Goal: Communication & Community: Answer question/provide support

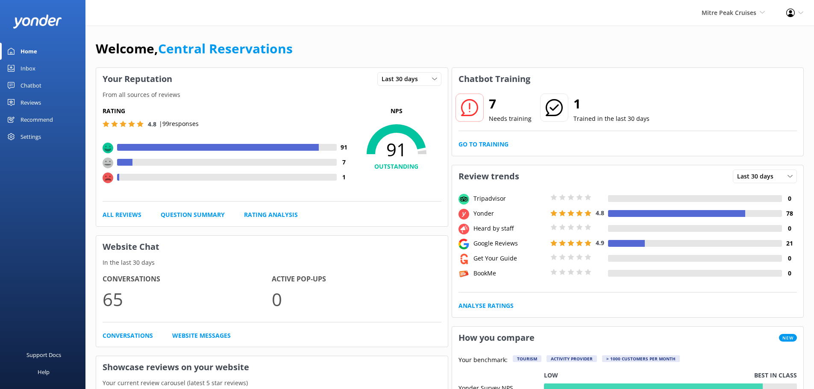
click at [42, 70] on link "Inbox" at bounding box center [42, 68] width 85 height 17
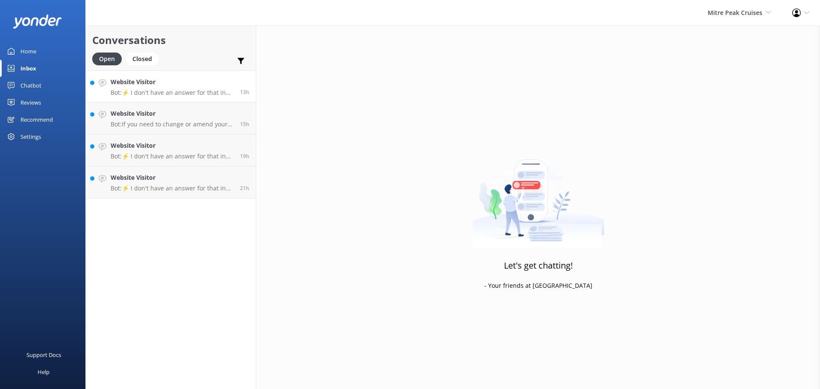
click at [178, 87] on div "Website Visitor Bot: ⚡ I don't have an answer for that in my knowledge base. Pl…" at bounding box center [172, 86] width 123 height 18
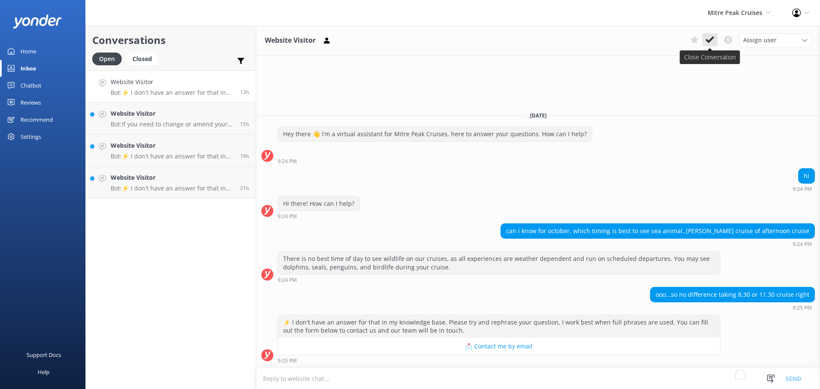
click at [711, 38] on icon at bounding box center [710, 39] width 9 height 9
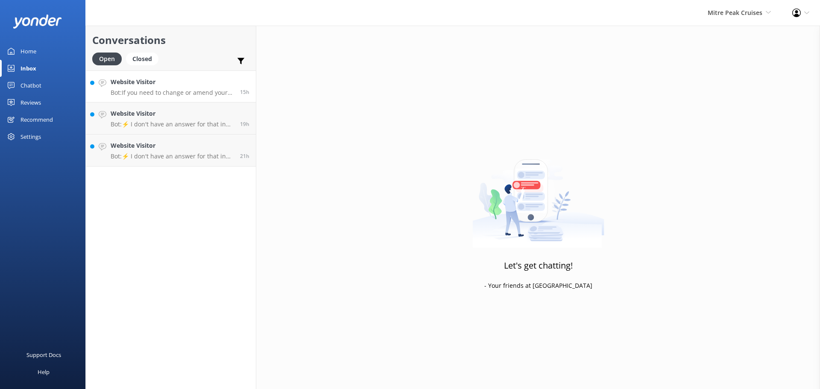
click at [178, 87] on div "Website Visitor Bot: If you need to change or amend your booking, please contac…" at bounding box center [172, 86] width 123 height 18
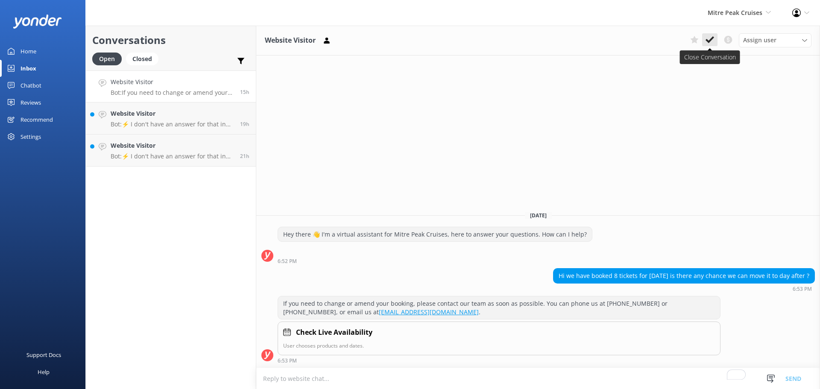
click at [707, 38] on icon at bounding box center [710, 39] width 9 height 9
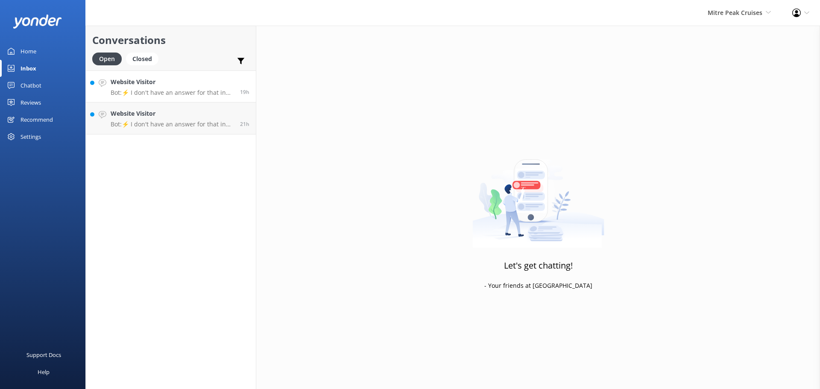
click at [187, 85] on h4 "Website Visitor" at bounding box center [172, 81] width 123 height 9
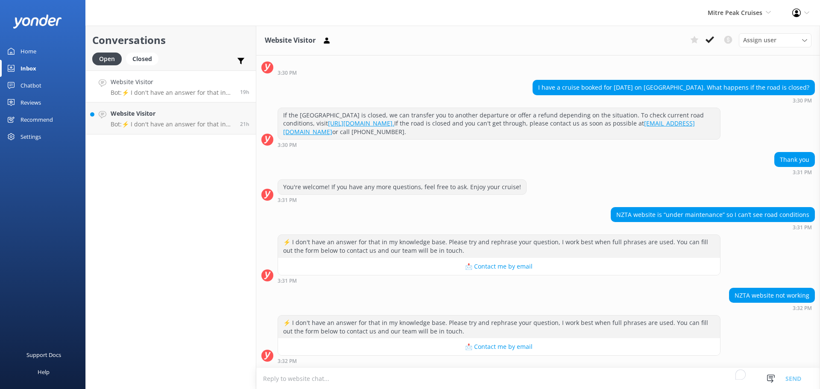
scroll to position [40, 0]
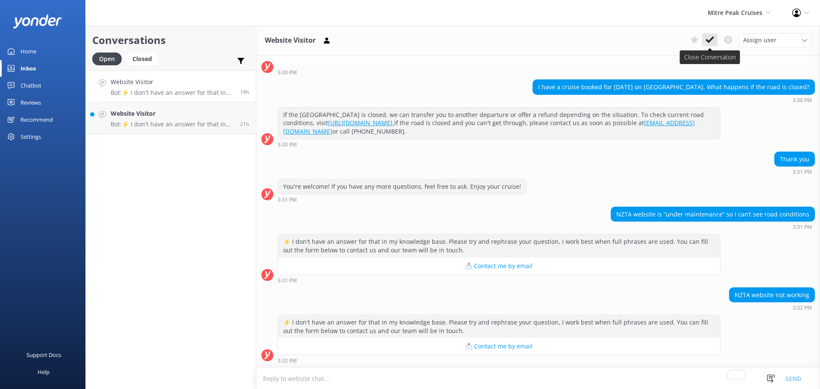
click at [708, 40] on icon at bounding box center [710, 39] width 9 height 9
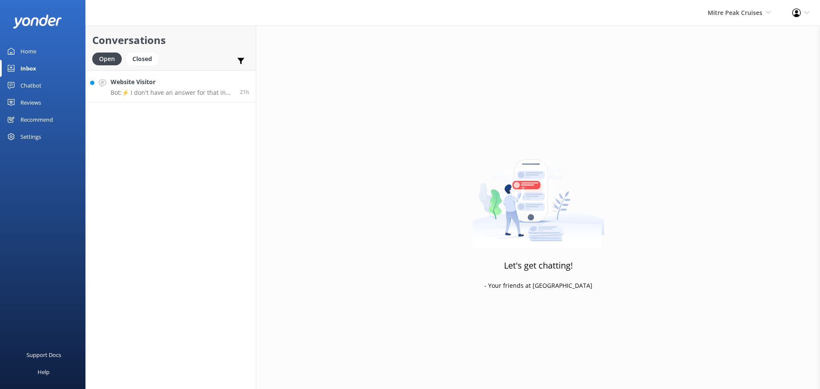
click at [173, 79] on h4 "Website Visitor" at bounding box center [172, 81] width 123 height 9
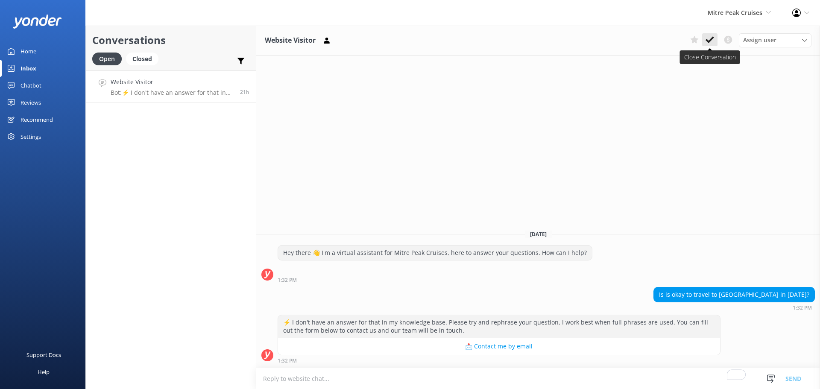
click at [713, 38] on use at bounding box center [710, 39] width 9 height 7
click at [727, 12] on span "Mitre Peak Cruises" at bounding box center [735, 13] width 55 height 8
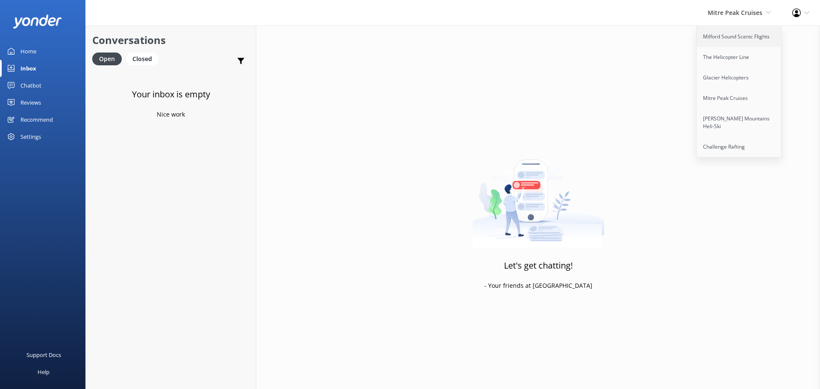
click at [746, 33] on link "Milford Sound Scenic Flights" at bounding box center [739, 36] width 85 height 20
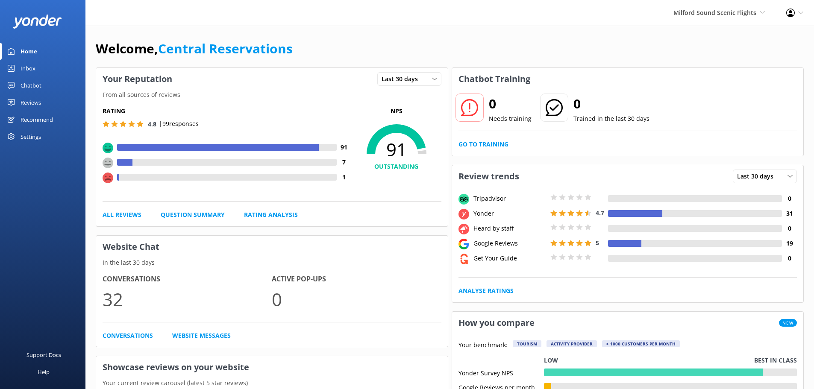
click at [29, 64] on div "Inbox" at bounding box center [27, 68] width 15 height 17
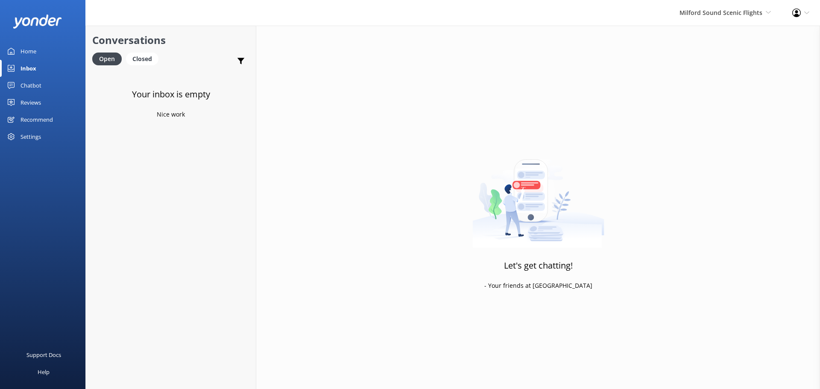
click at [735, 3] on div "Milford Sound Scenic Flights [GEOGRAPHIC_DATA] Scenic Flights The Helicopter Li…" at bounding box center [725, 13] width 113 height 26
click at [718, 63] on link "The Helicopter Line" at bounding box center [739, 57] width 85 height 20
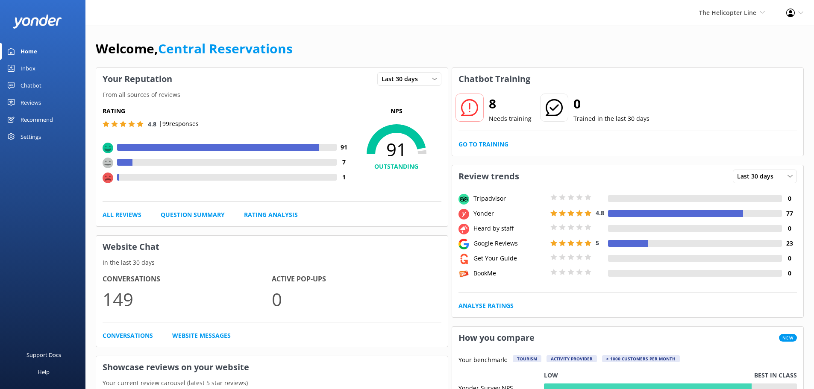
click at [35, 73] on div "Inbox" at bounding box center [27, 68] width 15 height 17
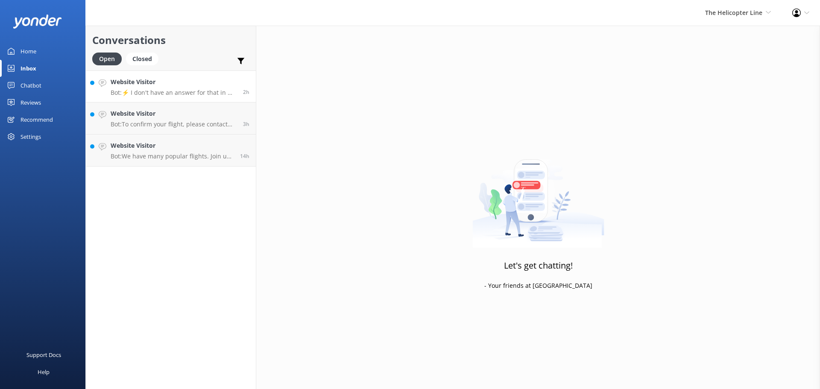
click at [182, 86] on h4 "Website Visitor" at bounding box center [174, 81] width 126 height 9
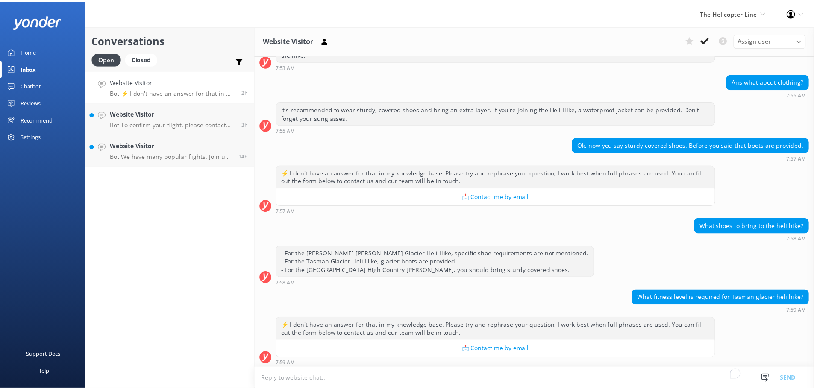
scroll to position [125, 0]
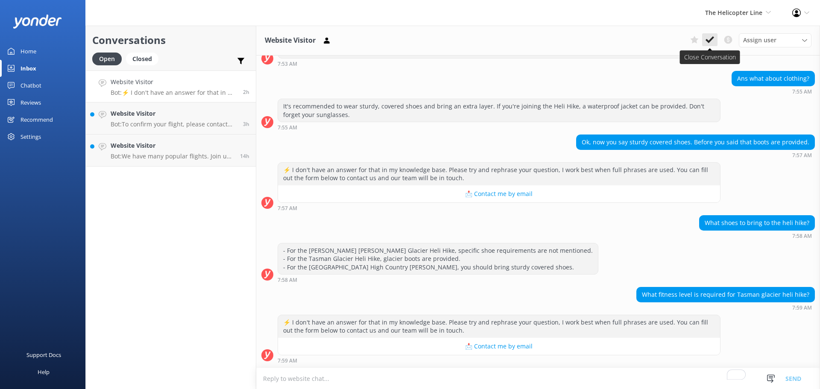
click at [711, 39] on use at bounding box center [710, 39] width 9 height 7
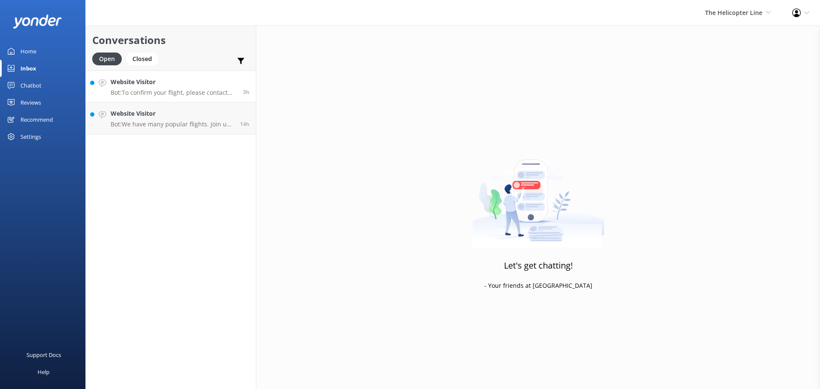
click at [184, 88] on div "Website Visitor Bot: To confirm your flight, please contact the relevant base: …" at bounding box center [174, 86] width 126 height 18
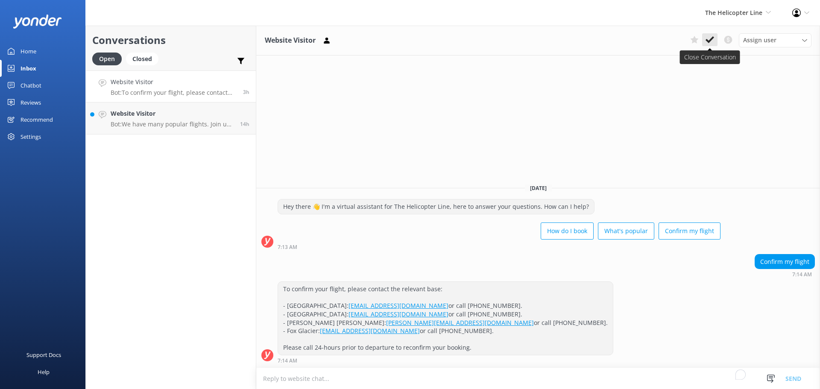
click at [712, 38] on use at bounding box center [710, 39] width 9 height 7
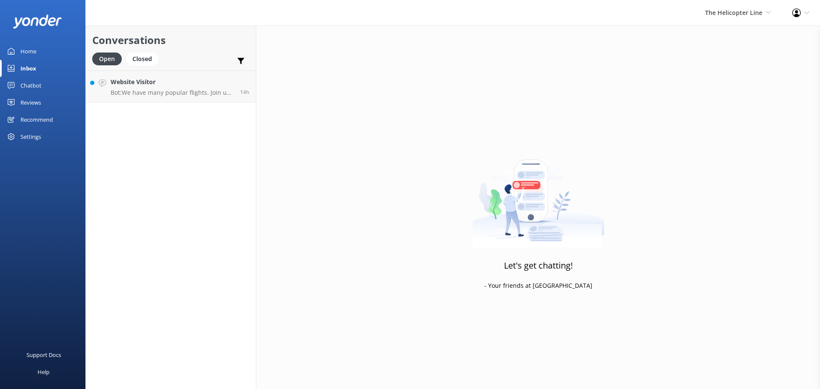
click at [181, 95] on p "Bot: We have many popular flights. Join us in [GEOGRAPHIC_DATA] / [GEOGRAPHIC_D…" at bounding box center [172, 93] width 123 height 8
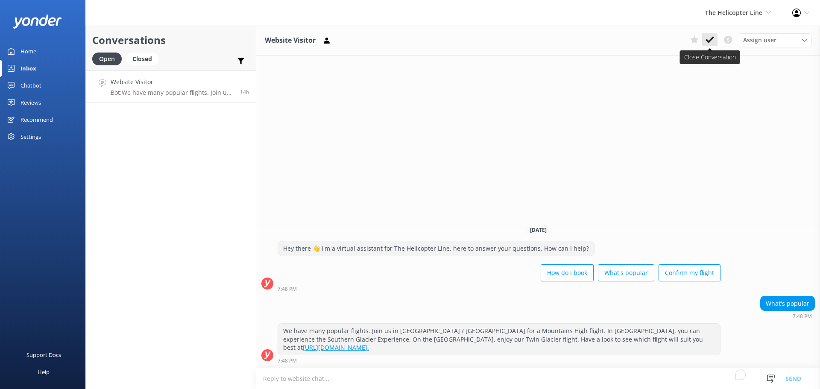
click at [710, 39] on icon at bounding box center [710, 39] width 9 height 9
click at [725, 12] on span "The Helicopter Line" at bounding box center [733, 13] width 57 height 8
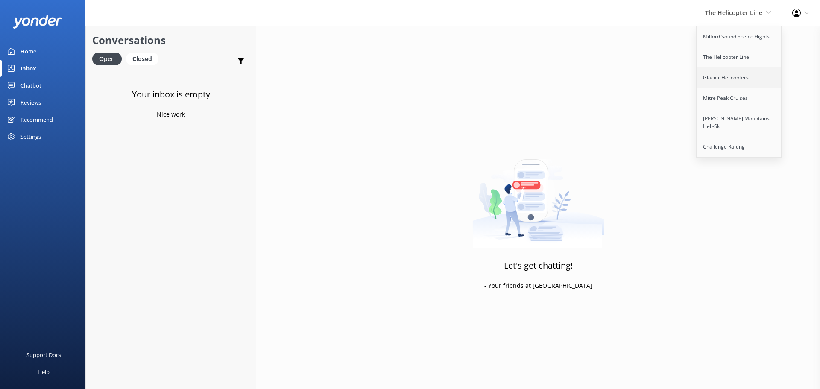
click at [724, 73] on link "Glacier Helicopters" at bounding box center [739, 77] width 85 height 20
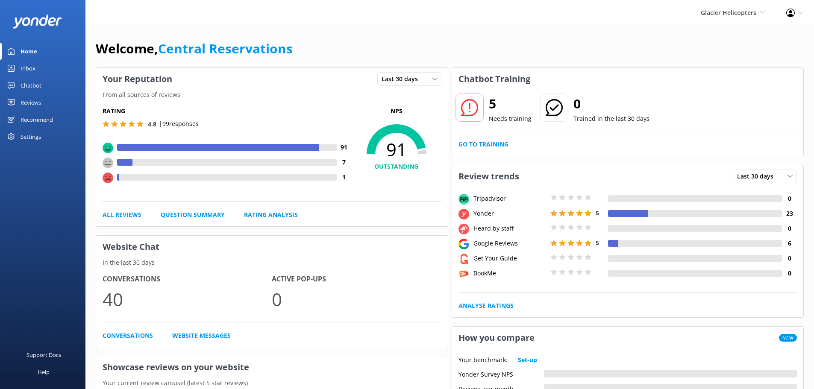
click at [35, 64] on div "Inbox" at bounding box center [27, 68] width 15 height 17
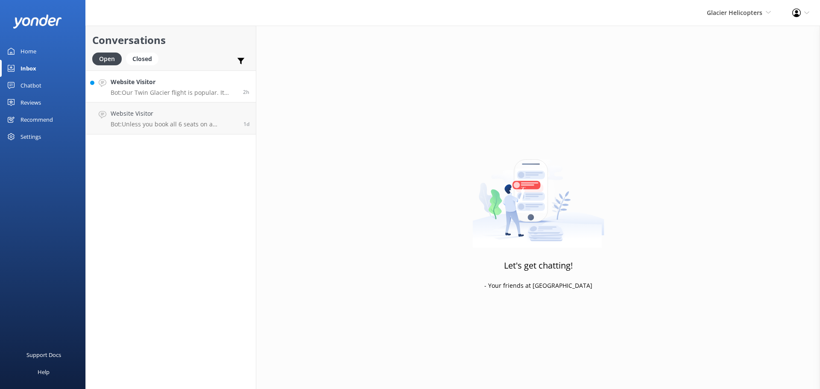
click at [206, 85] on h4 "Website Visitor" at bounding box center [174, 81] width 126 height 9
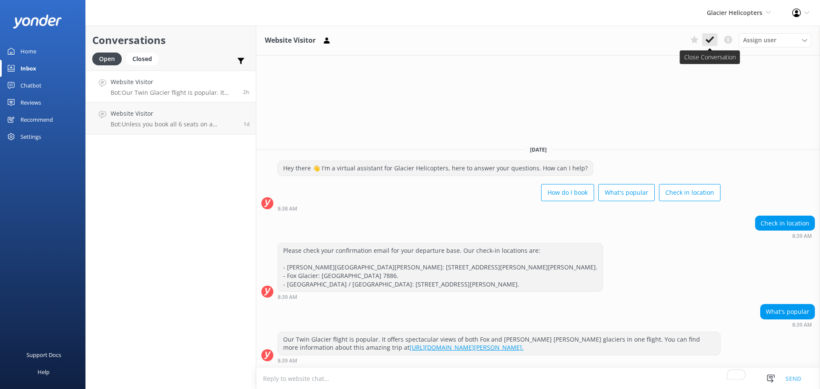
click at [705, 40] on button at bounding box center [709, 39] width 15 height 13
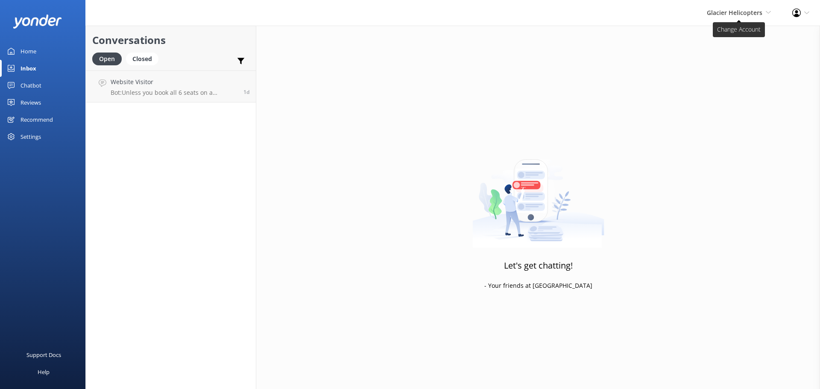
click at [732, 9] on span "Glacier Helicopters" at bounding box center [735, 13] width 56 height 8
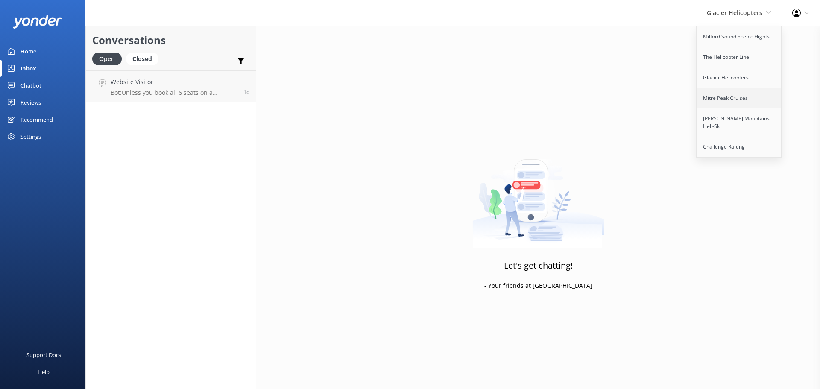
click at [747, 98] on link "Mitre Peak Cruises" at bounding box center [739, 98] width 85 height 20
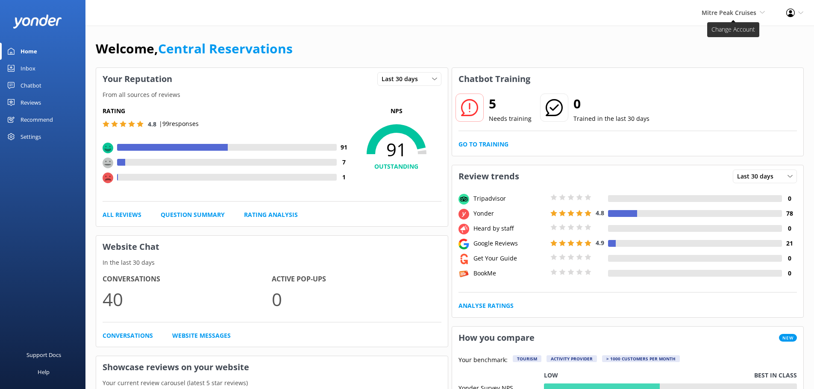
click at [753, 11] on span "Mitre Peak Cruises" at bounding box center [728, 13] width 55 height 8
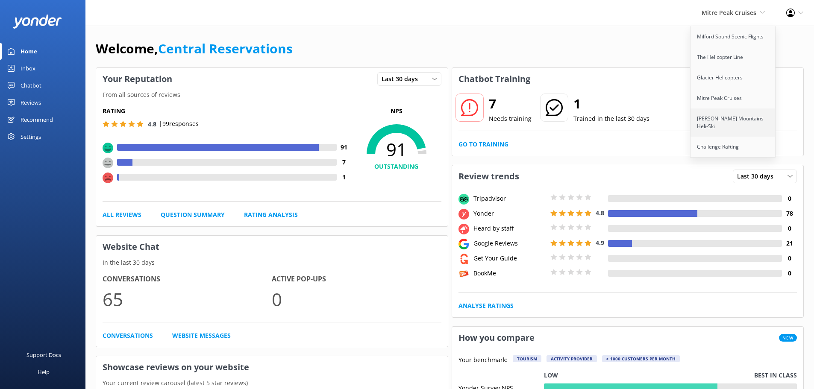
click at [743, 112] on link "[PERSON_NAME] Mountains Heli-Ski" at bounding box center [732, 122] width 85 height 28
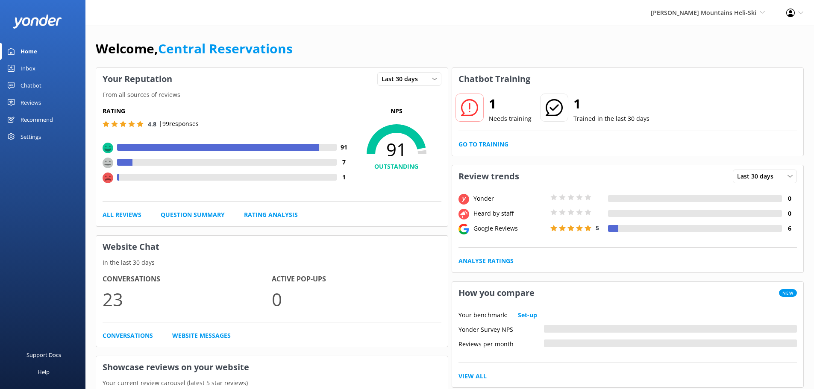
click at [28, 75] on div "Inbox" at bounding box center [27, 68] width 15 height 17
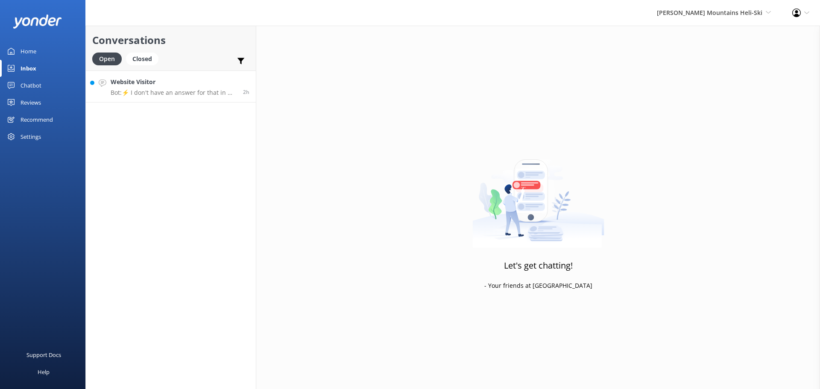
click at [207, 86] on h4 "Website Visitor" at bounding box center [174, 81] width 126 height 9
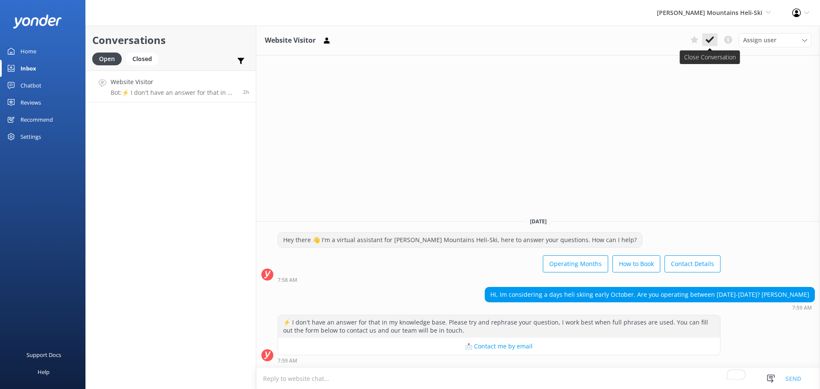
click at [713, 41] on icon at bounding box center [710, 39] width 9 height 9
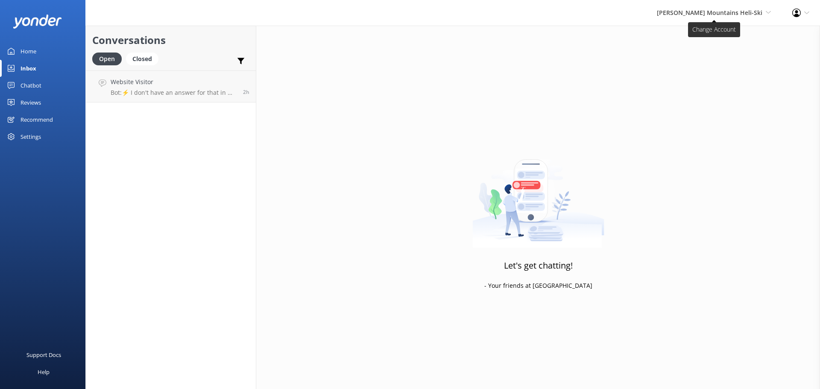
click at [739, 9] on span "[PERSON_NAME] Mountains Heli-Ski" at bounding box center [709, 13] width 105 height 8
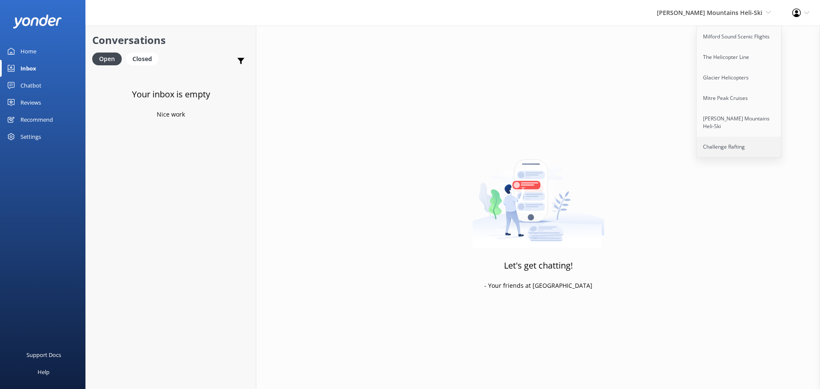
click at [720, 137] on link "Challenge Rafting" at bounding box center [739, 147] width 85 height 20
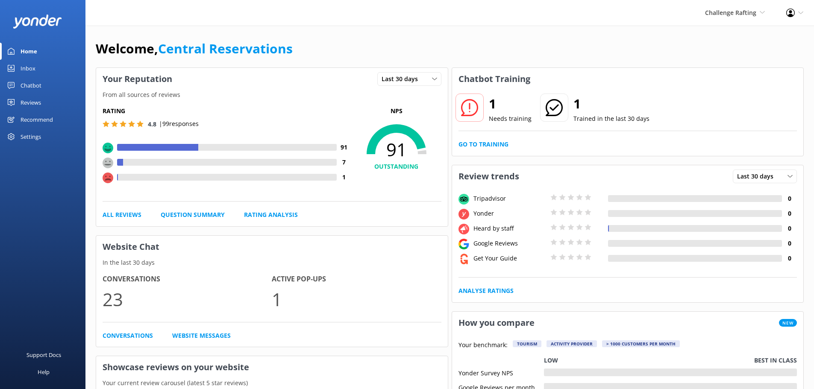
click at [30, 68] on div "Inbox" at bounding box center [27, 68] width 15 height 17
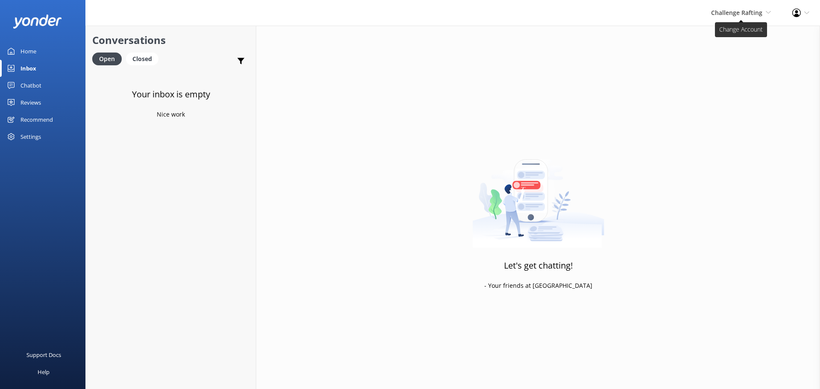
click at [733, 12] on span "Challenge Rafting" at bounding box center [736, 13] width 51 height 8
click at [720, 35] on link "Milford Sound Scenic Flights" at bounding box center [739, 36] width 85 height 20
